Goal: Information Seeking & Learning: Learn about a topic

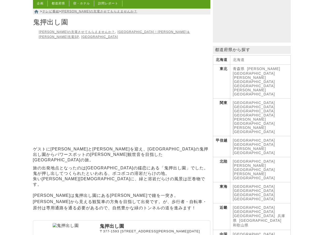
scroll to position [52, 0]
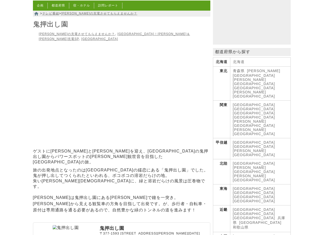
click at [267, 111] on link "[GEOGRAPHIC_DATA]" at bounding box center [254, 113] width 42 height 4
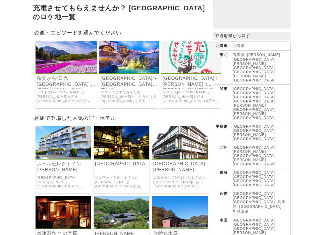
scroll to position [17, 0]
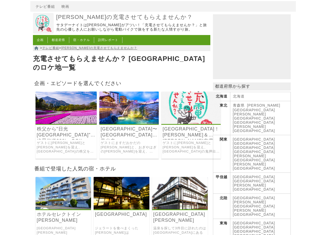
click at [60, 103] on img at bounding box center [66, 108] width 61 height 32
click at [116, 128] on link "[GEOGRAPHIC_DATA]〜[GEOGRAPHIC_DATA]・善光寺・[PERSON_NAME]、信州145キロ" at bounding box center [129, 132] width 57 height 12
click at [179, 112] on img at bounding box center [190, 108] width 59 height 32
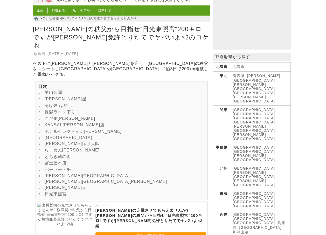
scroll to position [52, 0]
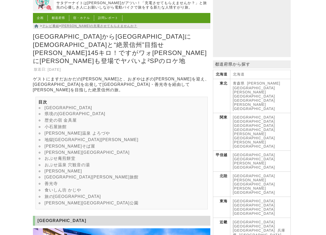
scroll to position [52, 0]
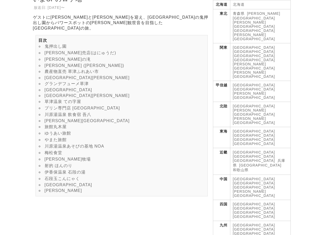
scroll to position [121, 0]
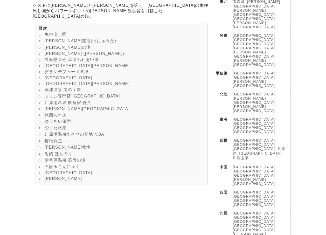
click at [57, 181] on link "[PERSON_NAME]" at bounding box center [64, 179] width 38 height 4
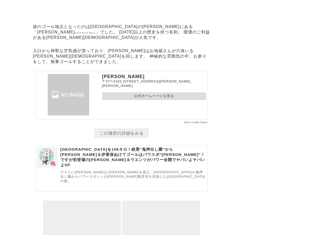
scroll to position [6217, 0]
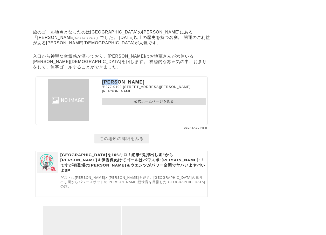
drag, startPoint x: 103, startPoint y: 132, endPoint x: 131, endPoint y: 132, distance: 27.5
click at [131, 85] on p "[PERSON_NAME]" at bounding box center [154, 81] width 104 height 5
drag, startPoint x: 131, startPoint y: 132, endPoint x: 114, endPoint y: 133, distance: 16.6
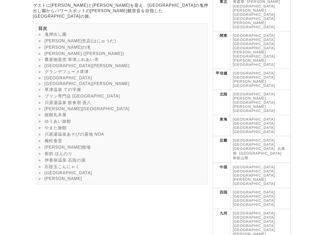
click at [54, 143] on link "梅松食堂" at bounding box center [54, 141] width 18 height 4
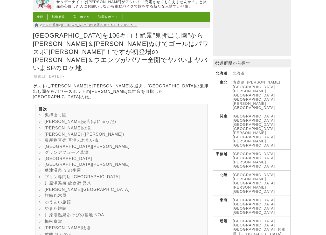
scroll to position [17, 0]
